Goal: Information Seeking & Learning: Learn about a topic

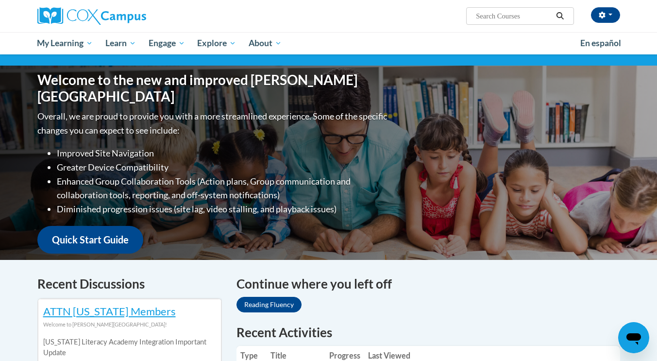
scroll to position [81, 0]
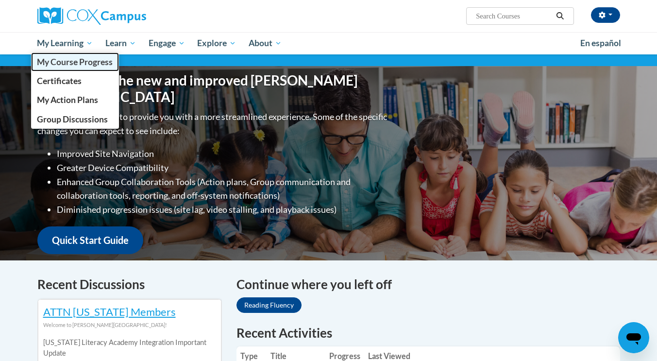
click at [76, 66] on span "My Course Progress" at bounding box center [75, 62] width 76 height 10
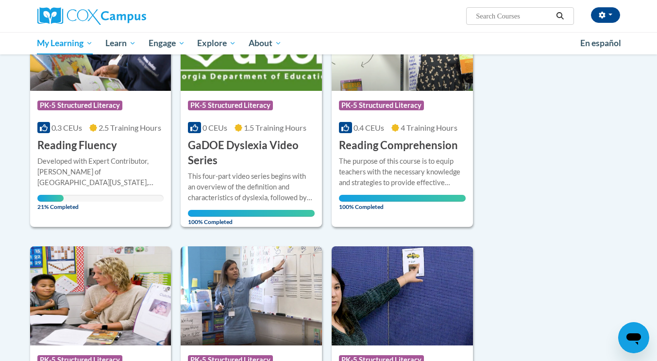
scroll to position [186, 0]
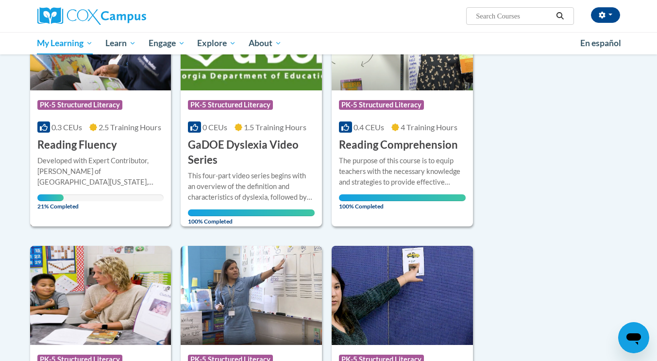
click at [112, 159] on div "Developed with Expert Contributor, Dr. [PERSON_NAME] of [GEOGRAPHIC_DATA][US_ST…" at bounding box center [100, 171] width 127 height 32
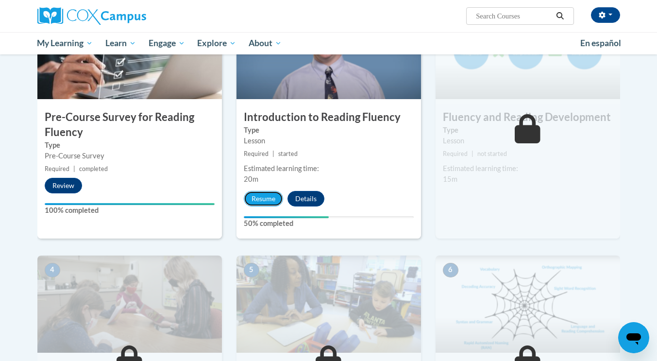
click at [261, 200] on button "Resume" at bounding box center [263, 199] width 39 height 16
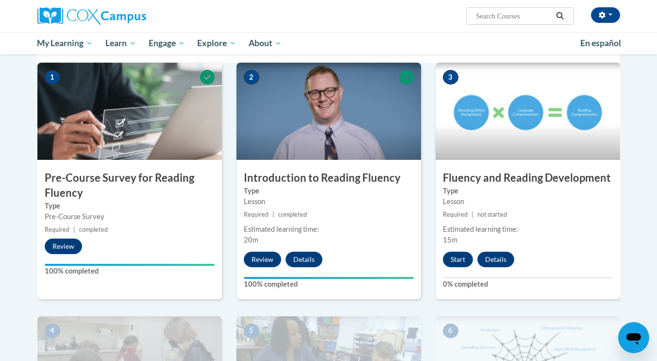
scroll to position [206, 0]
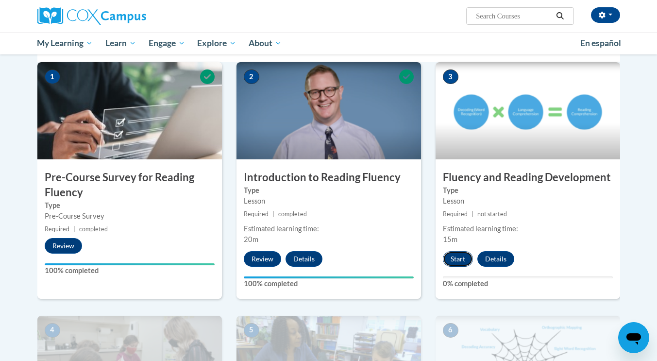
click at [463, 259] on button "Start" at bounding box center [458, 259] width 30 height 16
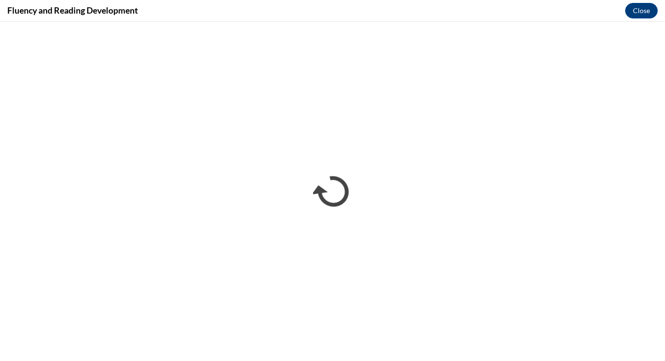
scroll to position [0, 0]
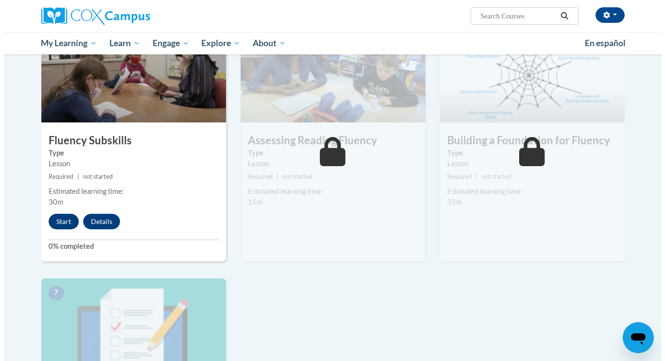
scroll to position [497, 0]
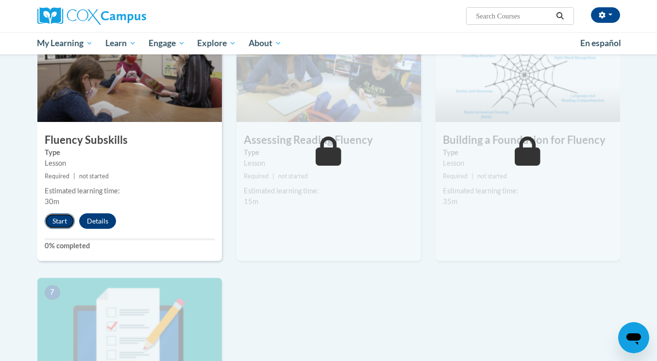
click at [57, 218] on button "Start" at bounding box center [60, 221] width 30 height 16
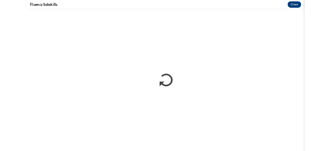
scroll to position [0, 0]
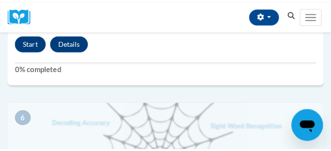
scroll to position [1380, 0]
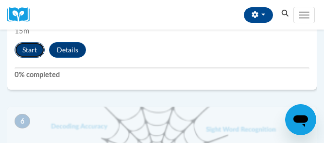
click at [31, 48] on button "Start" at bounding box center [30, 50] width 30 height 16
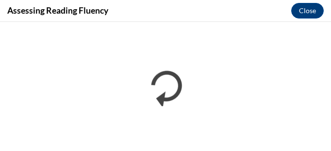
scroll to position [0, 0]
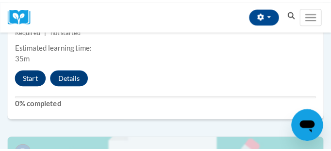
scroll to position [1610, 0]
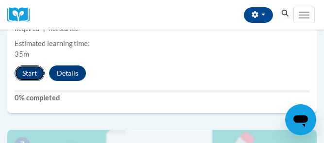
click at [35, 73] on button "Start" at bounding box center [30, 74] width 30 height 16
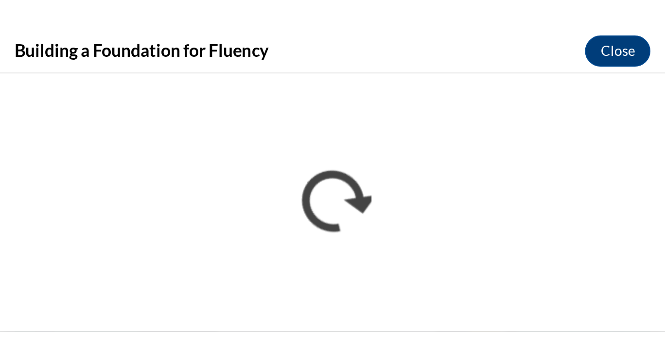
scroll to position [869, 0]
